Goal: Task Accomplishment & Management: Manage account settings

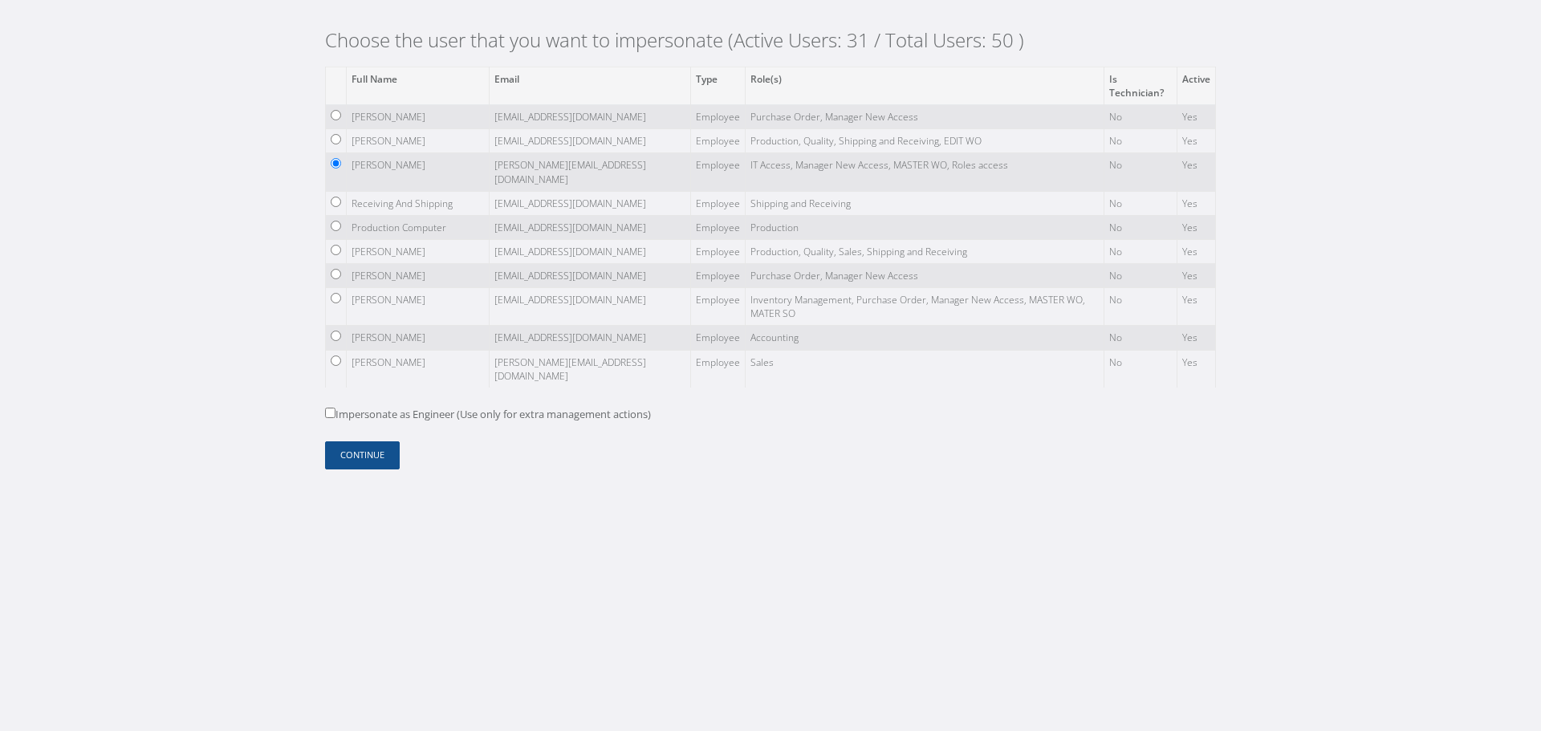
click at [333, 281] on td at bounding box center [336, 276] width 21 height 24
click at [335, 276] on input "radio" at bounding box center [336, 274] width 10 height 10
radio input "true"
click at [368, 450] on button "Continue" at bounding box center [362, 456] width 75 height 28
click at [336, 274] on input "radio" at bounding box center [336, 274] width 10 height 10
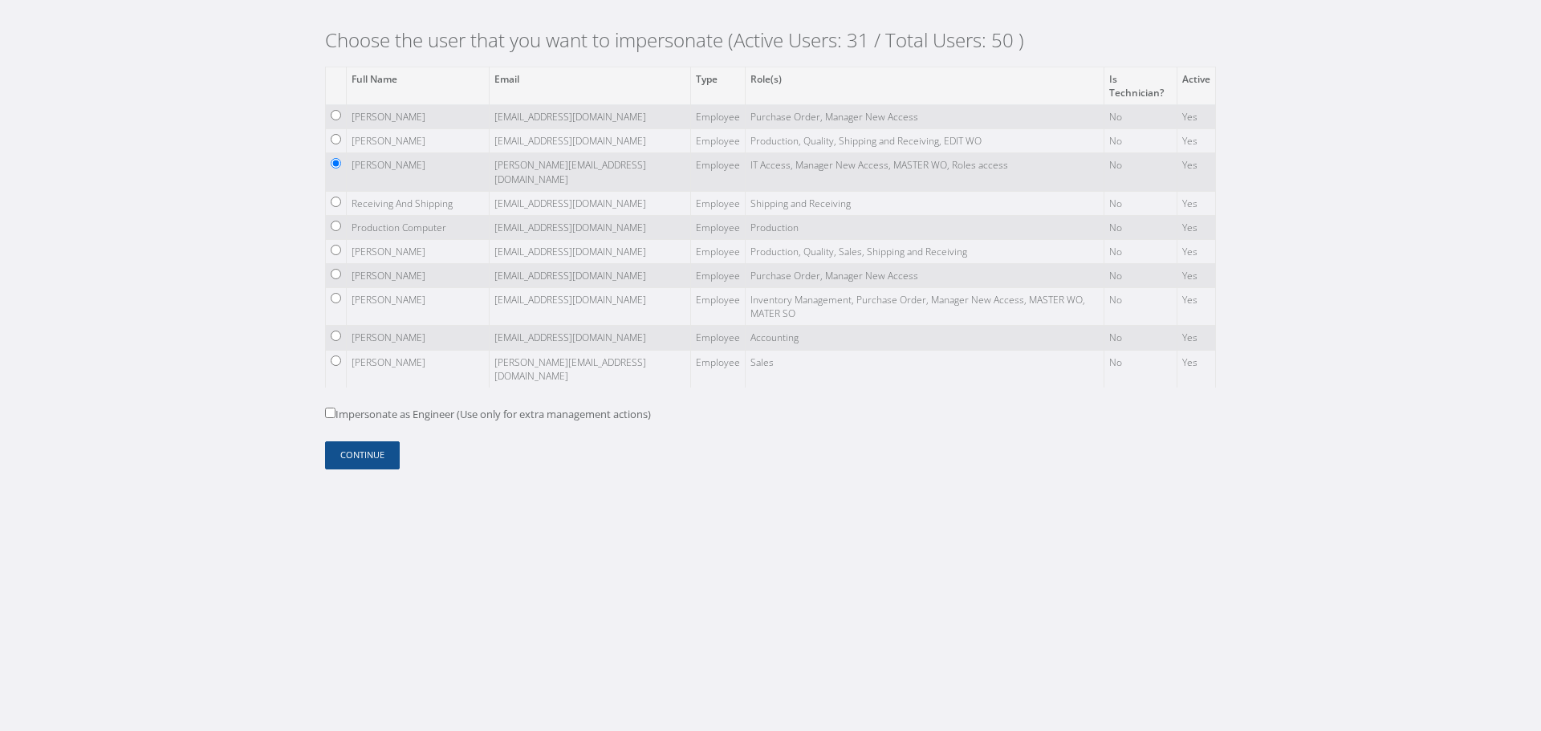
radio input "true"
click at [368, 451] on button "Continue" at bounding box center [362, 456] width 75 height 28
click at [369, 448] on button "Continue" at bounding box center [362, 456] width 75 height 28
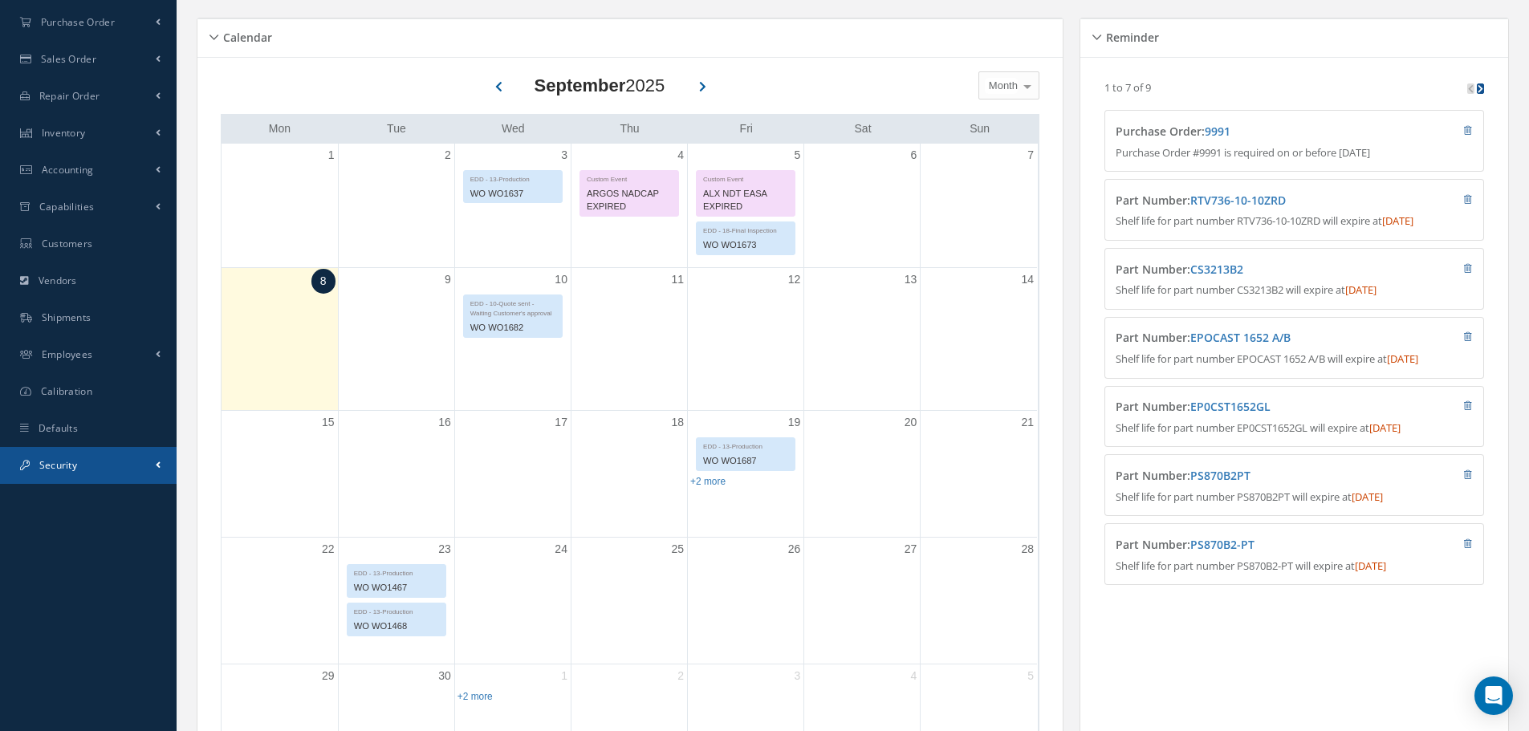
scroll to position [482, 0]
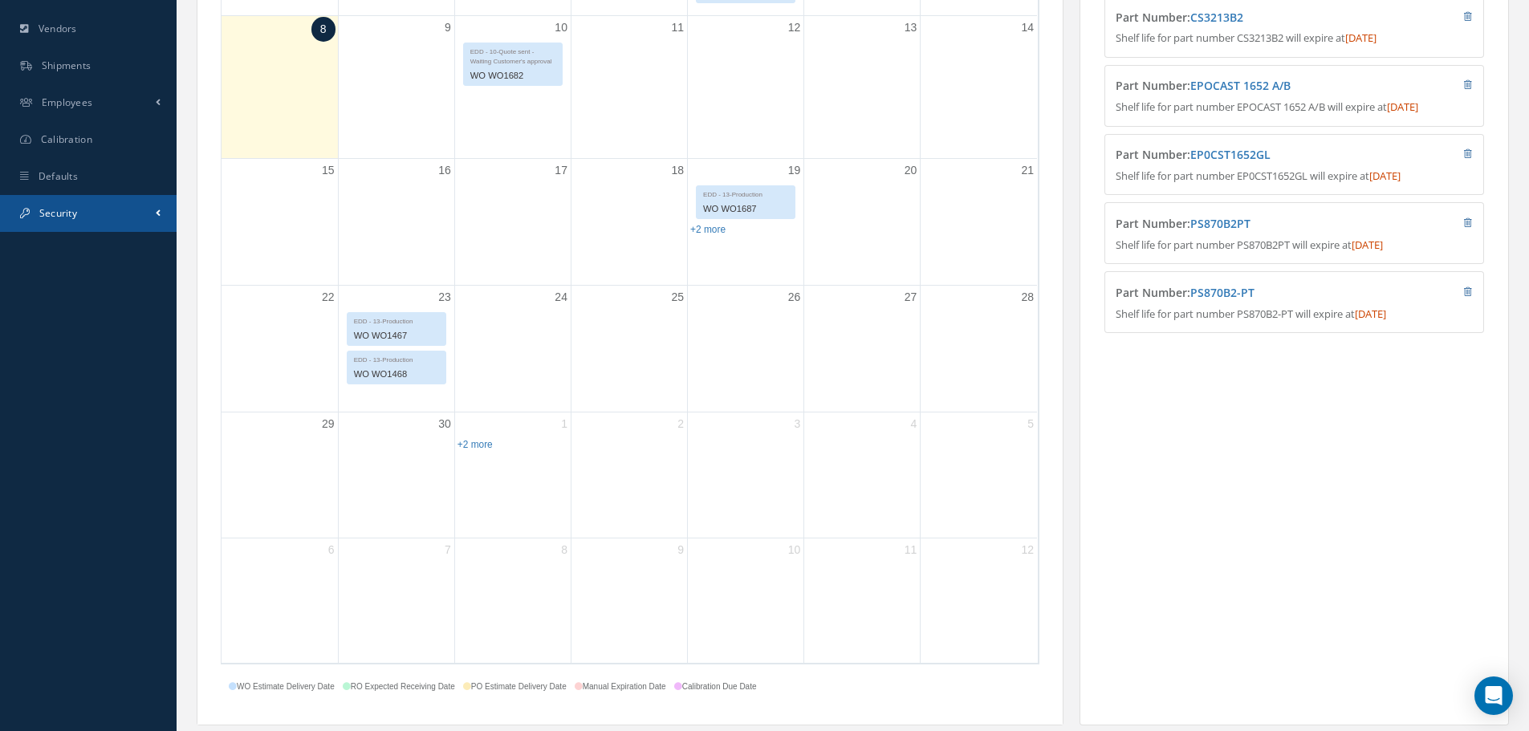
click at [126, 209] on link "Security" at bounding box center [88, 213] width 177 height 37
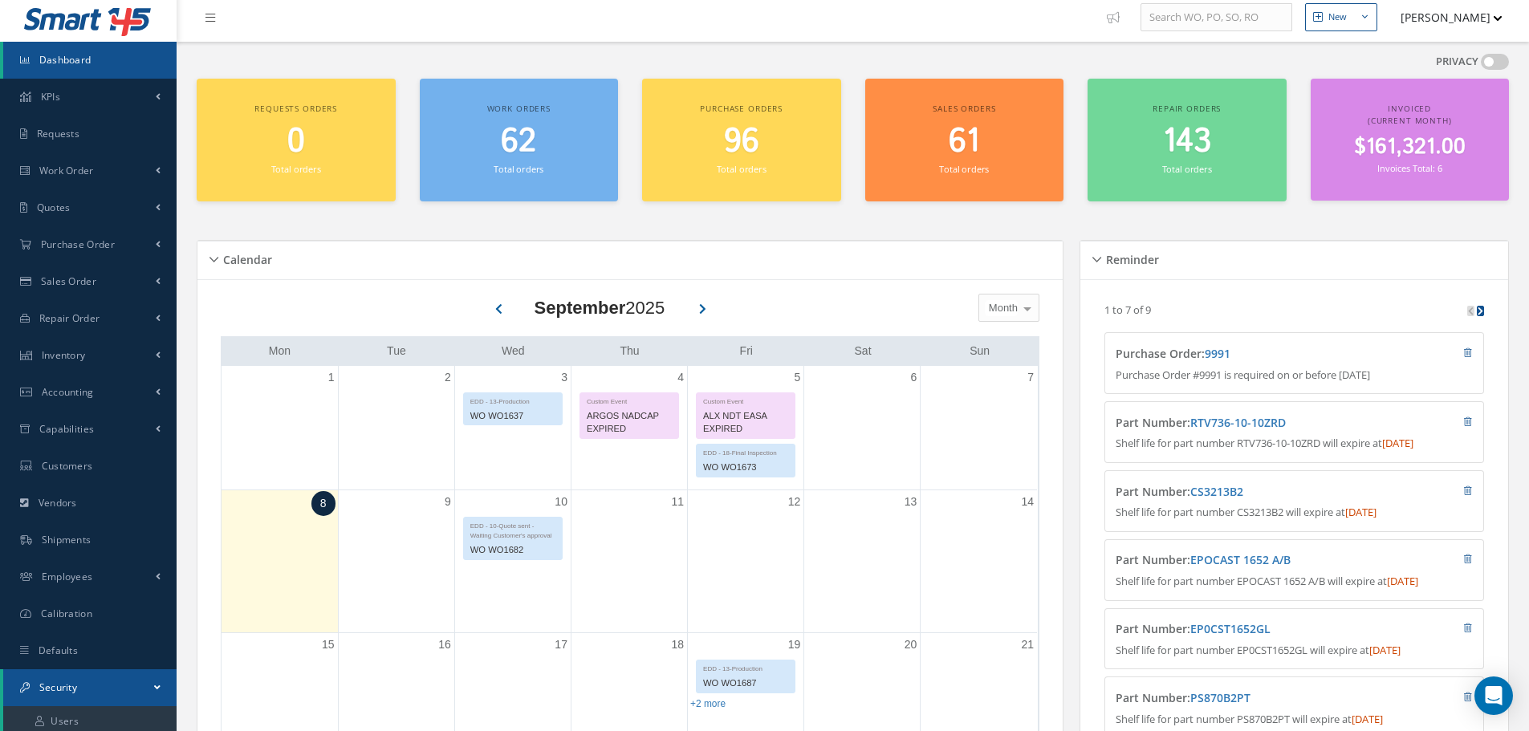
scroll to position [0, 0]
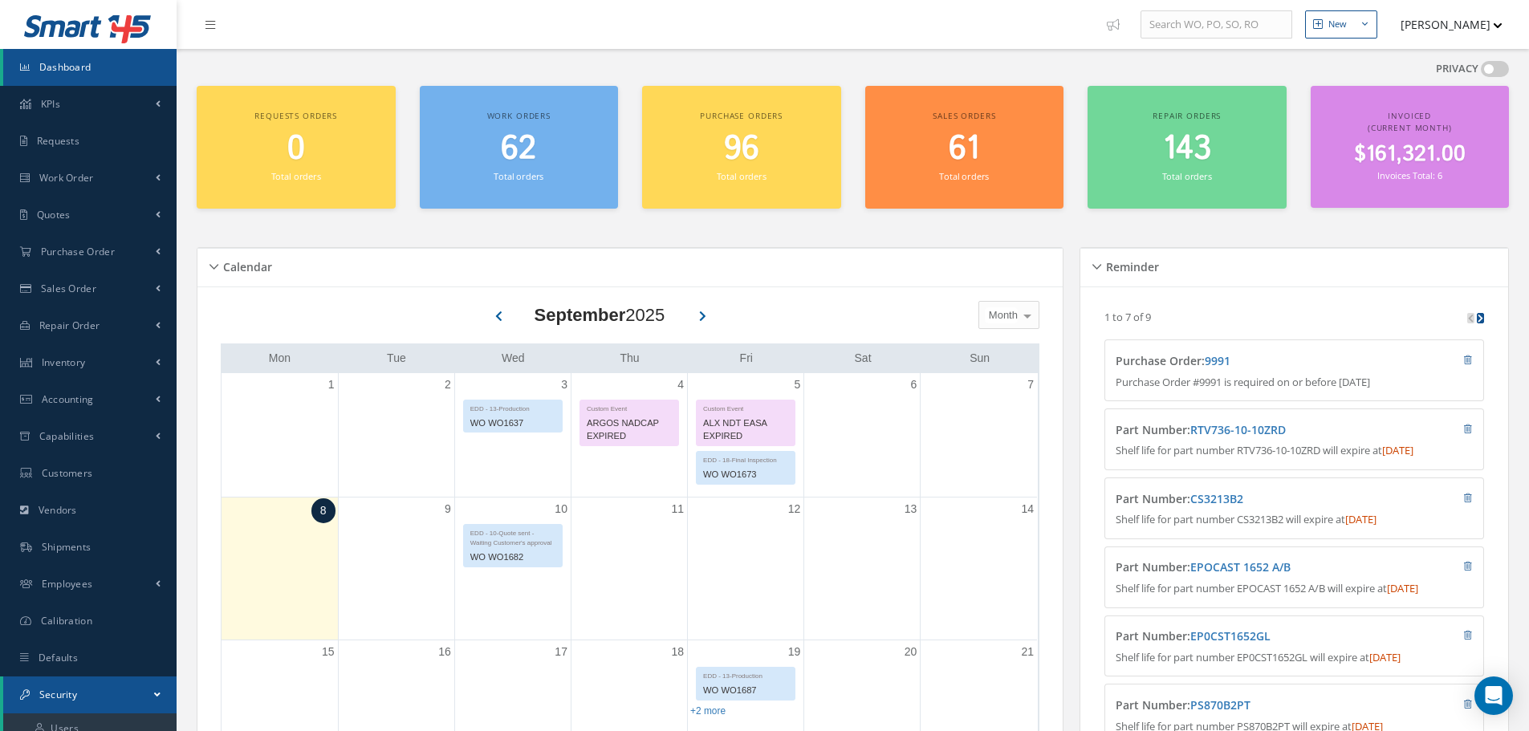
click at [1431, 43] on ul "New New Work Order New Purchase Order New Customer Quote New Sales Order New Re…" at bounding box center [1320, 24] width 442 height 49
click at [1436, 22] on button "[PERSON_NAME]" at bounding box center [1444, 24] width 117 height 31
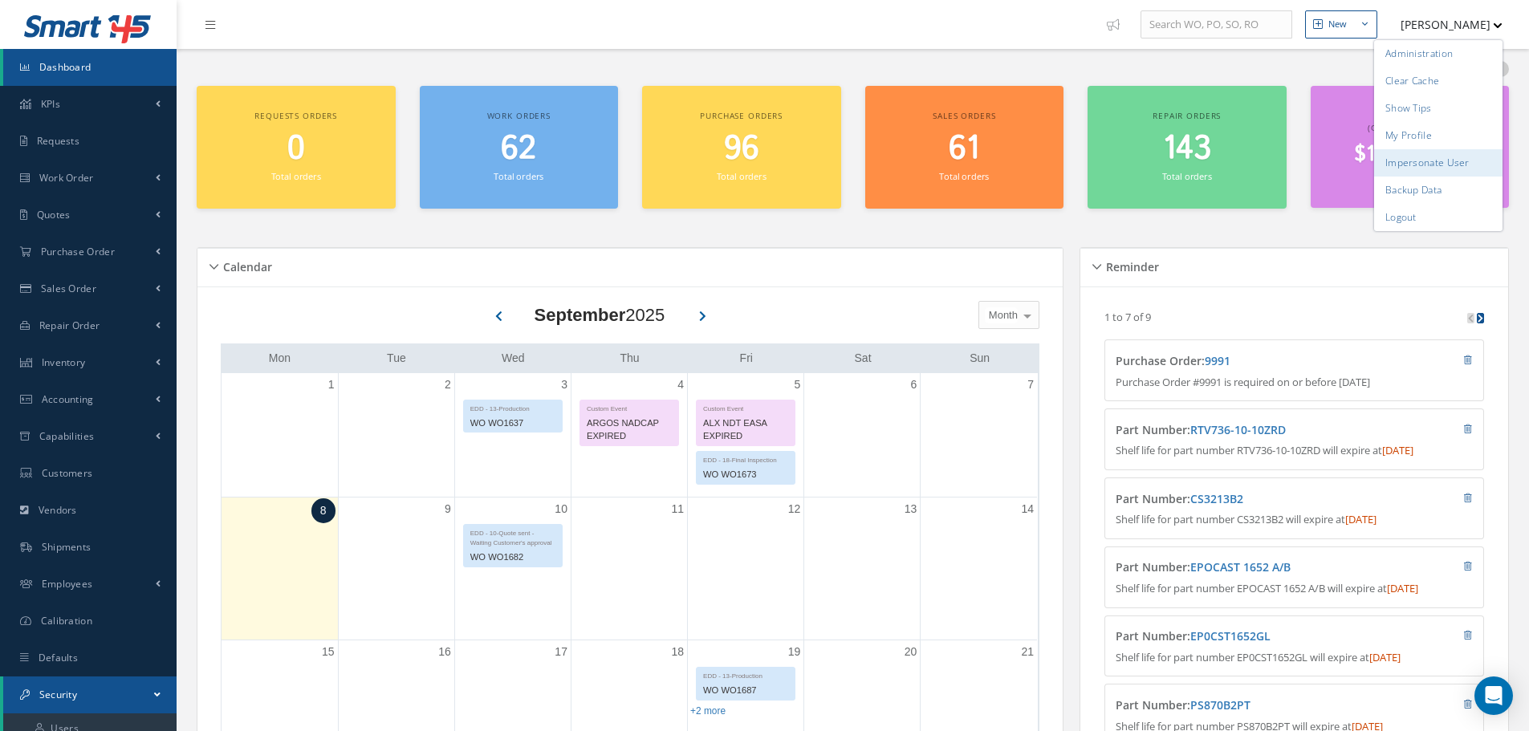
click at [1439, 166] on link "Impersonate User" at bounding box center [1438, 162] width 128 height 27
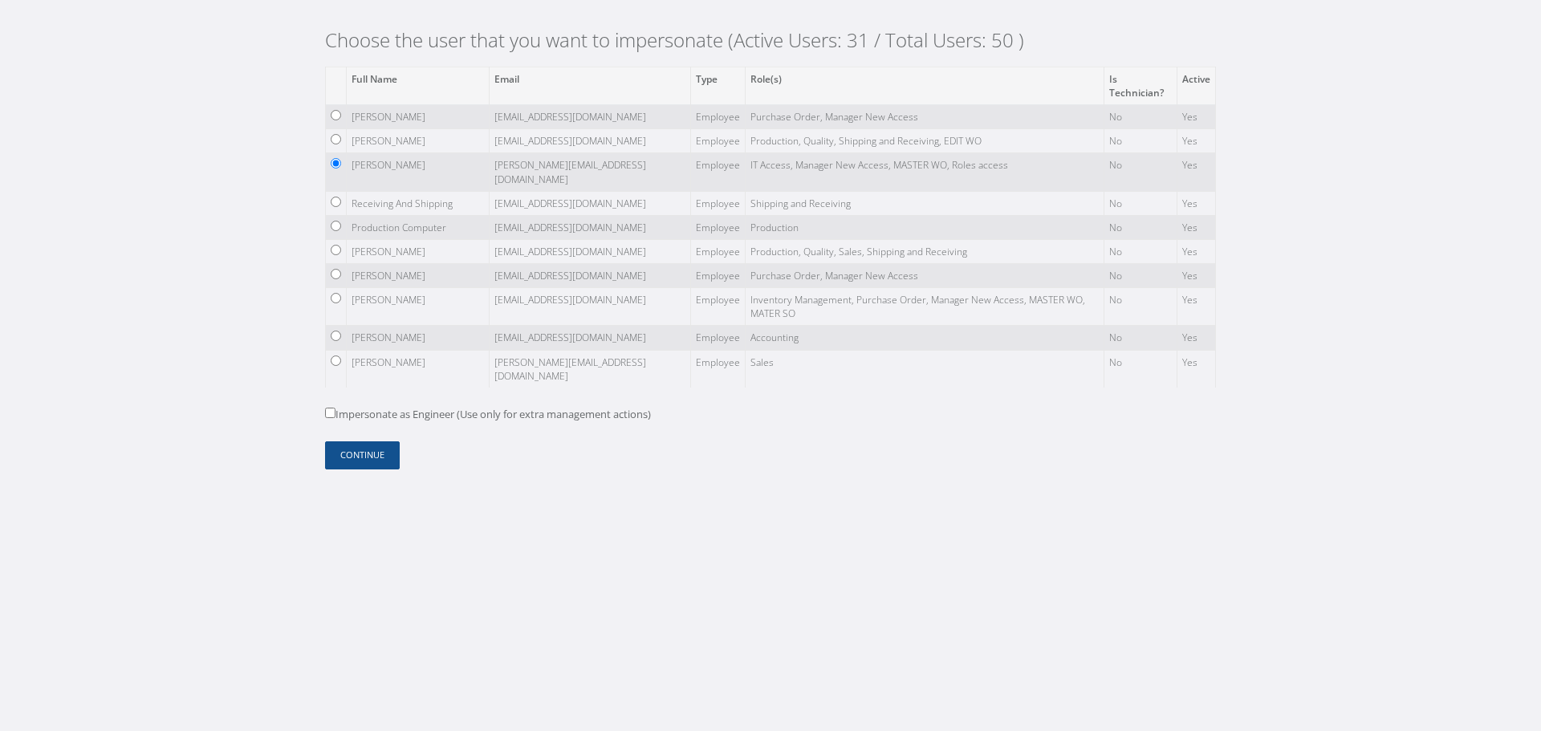
click at [337, 276] on input "radio" at bounding box center [336, 274] width 10 height 10
radio input "true"
click at [351, 448] on button "Continue" at bounding box center [362, 456] width 75 height 28
